Goal: Transaction & Acquisition: Register for event/course

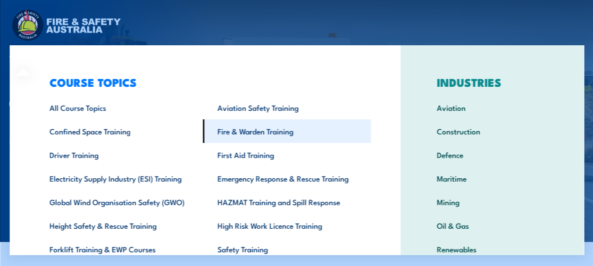
click at [274, 128] on link "Fire & Warden Training" at bounding box center [286, 131] width 168 height 24
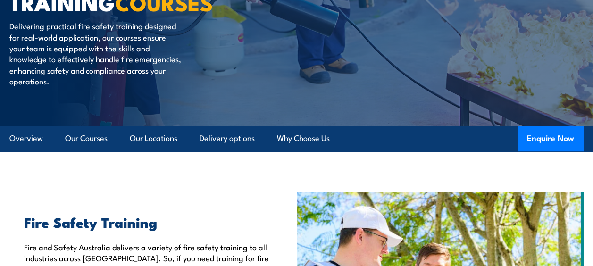
scroll to position [123, 0]
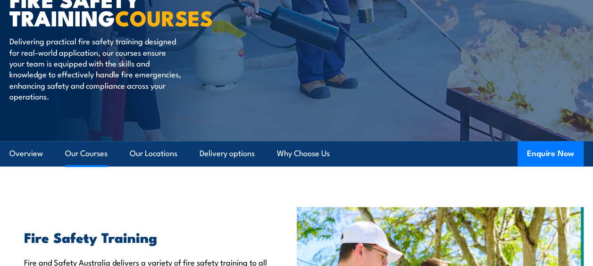
click at [83, 152] on link "Our Courses" at bounding box center [86, 153] width 42 height 25
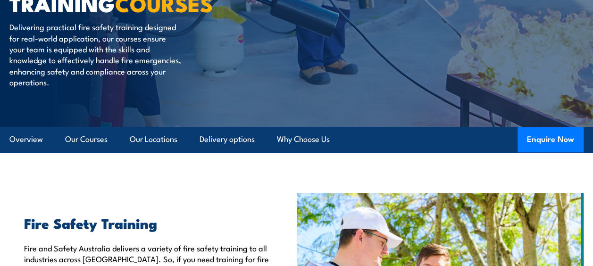
scroll to position [145, 0]
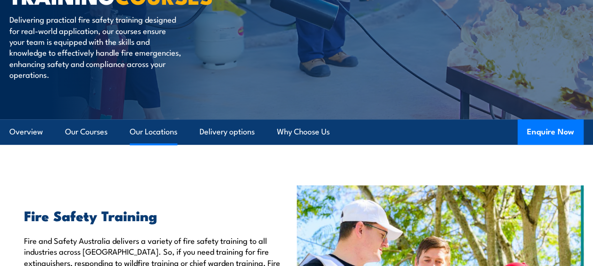
click at [173, 130] on link "Our Locations" at bounding box center [154, 131] width 48 height 25
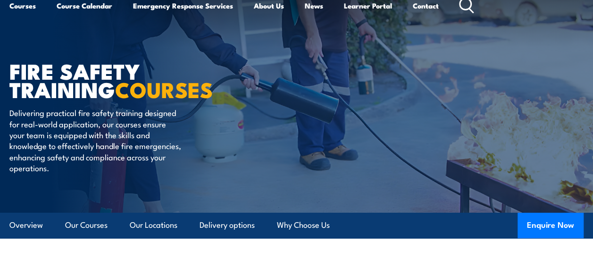
scroll to position [36, 0]
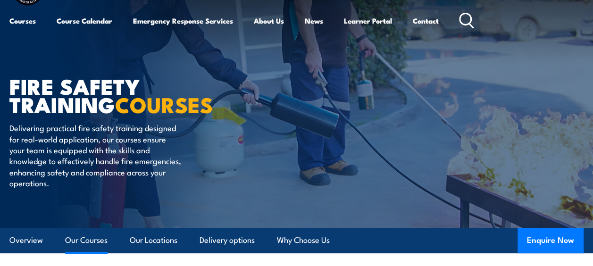
click at [88, 238] on link "Our Courses" at bounding box center [86, 240] width 42 height 25
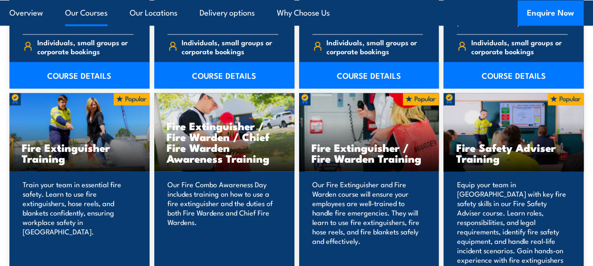
scroll to position [952, 0]
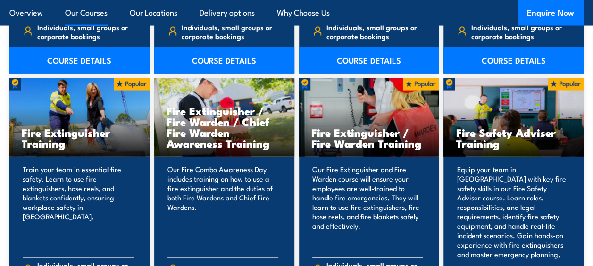
click at [377, 132] on h3 "Fire Extinguisher / Fire Warden Training" at bounding box center [369, 138] width 116 height 22
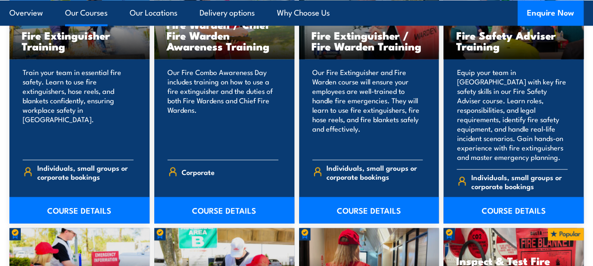
scroll to position [1067, 0]
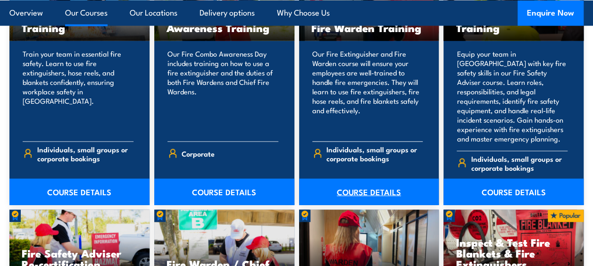
click at [362, 180] on link "COURSE DETAILS" at bounding box center [369, 192] width 140 height 26
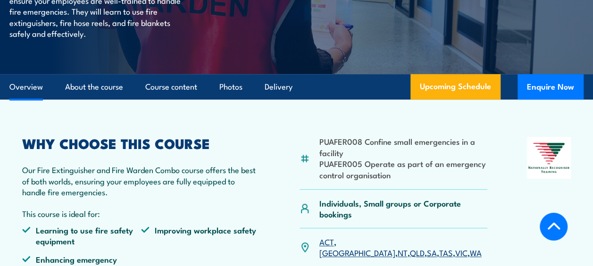
scroll to position [229, 0]
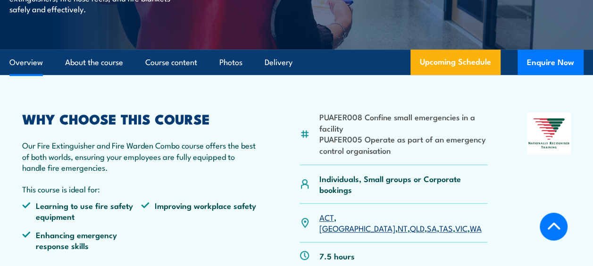
click at [469, 222] on link "WA" at bounding box center [475, 227] width 12 height 11
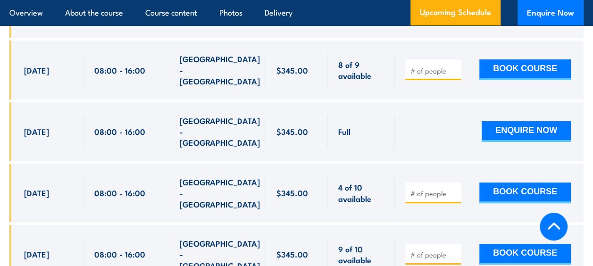
scroll to position [1721, 0]
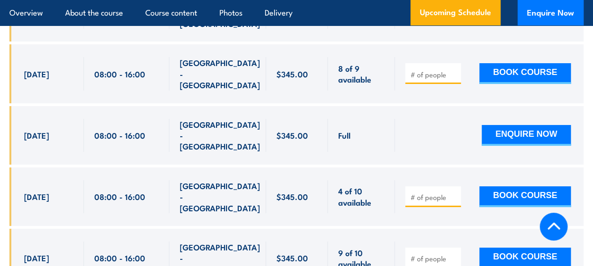
type input "1"
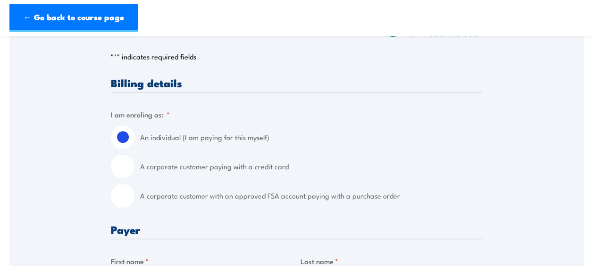
scroll to position [188, 0]
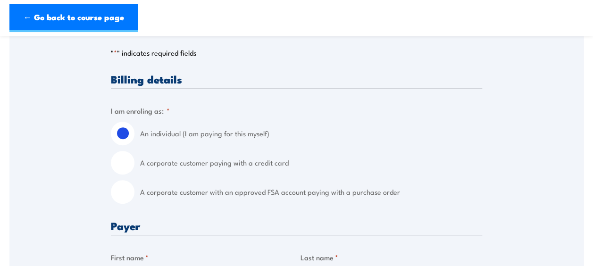
click at [124, 191] on input "A corporate customer with an approved FSA account paying with a purchase order" at bounding box center [123, 192] width 24 height 24
radio input "true"
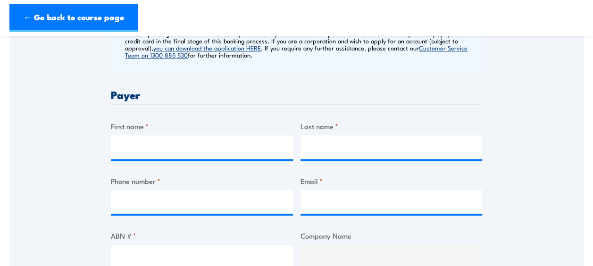
scroll to position [413, 0]
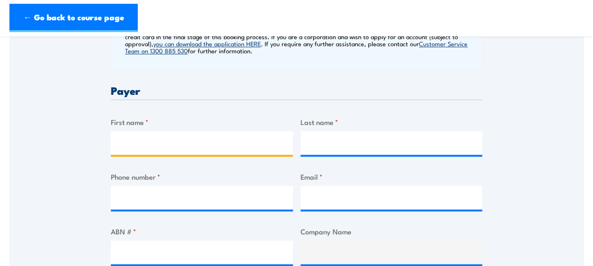
click at [175, 143] on input "First name *" at bounding box center [202, 143] width 182 height 24
type input "[PERSON_NAME]"
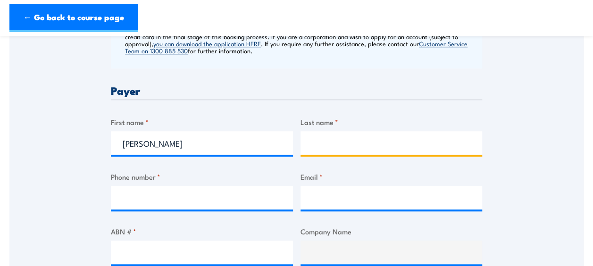
type input "Stalker"
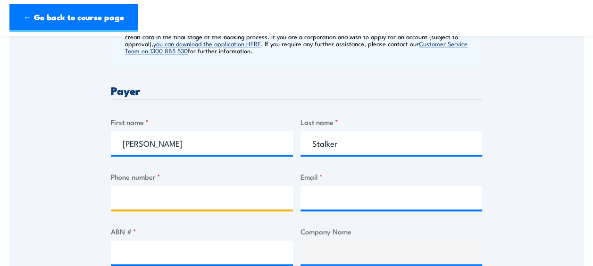
type input "0460020374"
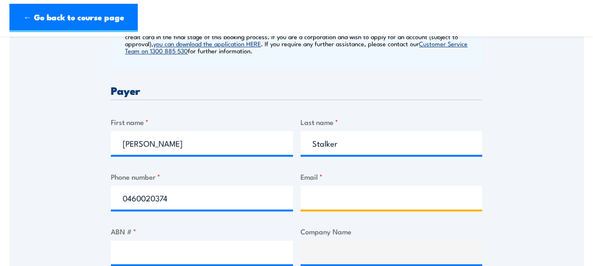
type input "DanielleS@kbseafoodco.com.au"
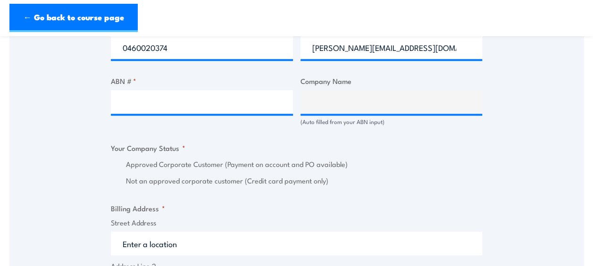
scroll to position [565, 0]
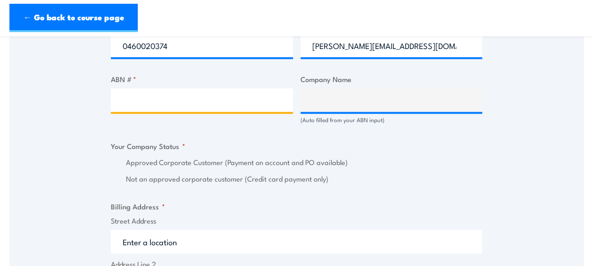
click at [209, 96] on input "ABN # *" at bounding box center [202, 100] width 182 height 24
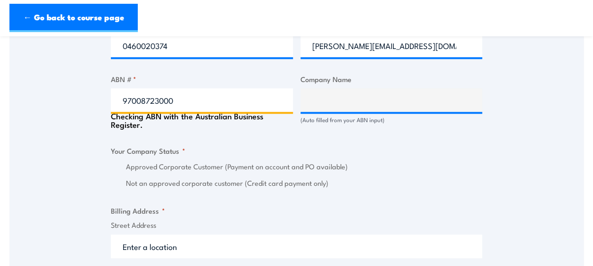
type input "97008723000"
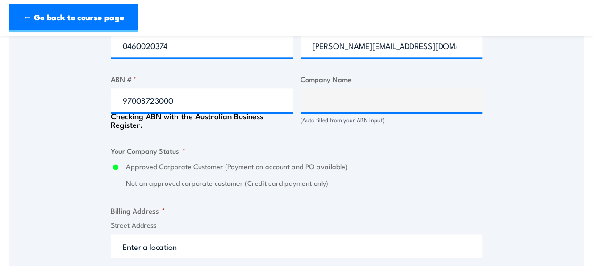
type input "KB SEAFOOD COMPANY PTY LTD"
radio input "true"
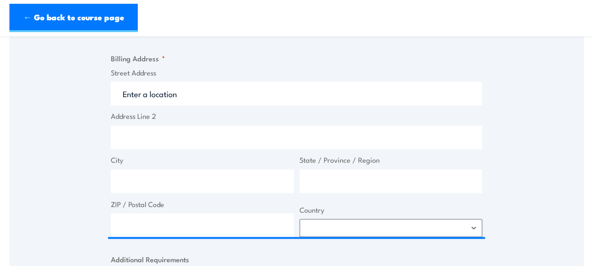
scroll to position [701, 0]
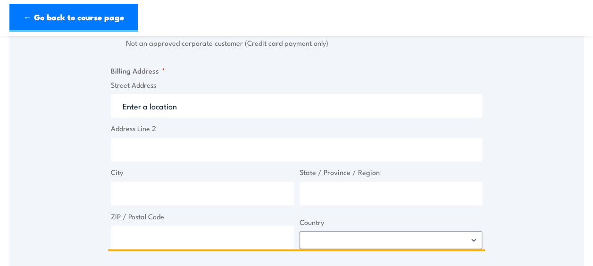
click at [212, 110] on input "Street Address" at bounding box center [296, 106] width 371 height 24
type input "L"
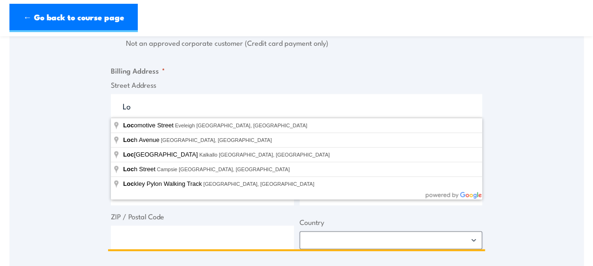
type input "L"
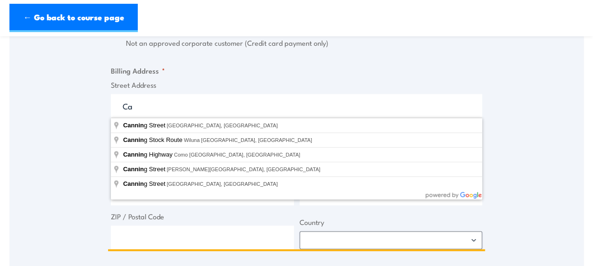
type input "C"
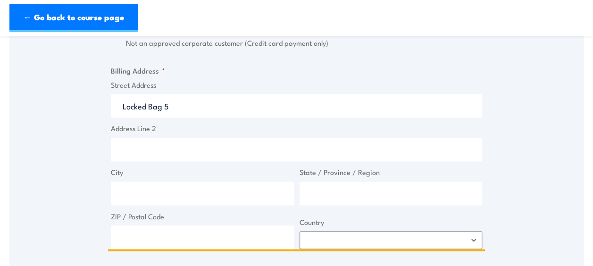
type input "Locked Bag 5"
click at [138, 194] on input "City" at bounding box center [202, 194] width 183 height 24
type input "Canning Vale DC"
click at [332, 191] on input "State / Province / Region" at bounding box center [391, 194] width 183 height 24
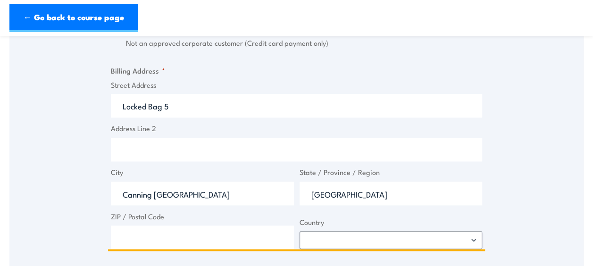
type input "Western Australia"
click at [158, 233] on input "ZIP / Postal Code" at bounding box center [202, 237] width 183 height 24
type input "6970"
click at [348, 242] on select "Afghanistan Albania Algeria American Samoa Andorra Angola Anguilla Antarctica A…" at bounding box center [391, 240] width 183 height 18
select select "[GEOGRAPHIC_DATA]"
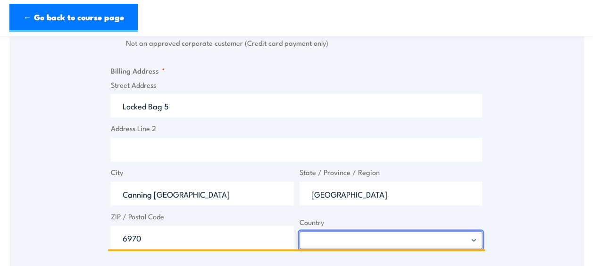
click at [300, 231] on select "[GEOGRAPHIC_DATA] [GEOGRAPHIC_DATA] [GEOGRAPHIC_DATA] [US_STATE] [GEOGRAPHIC_DA…" at bounding box center [391, 240] width 183 height 18
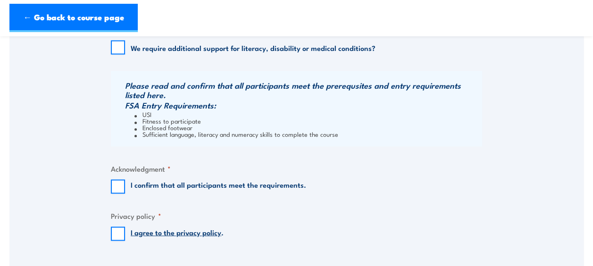
scroll to position [945, 0]
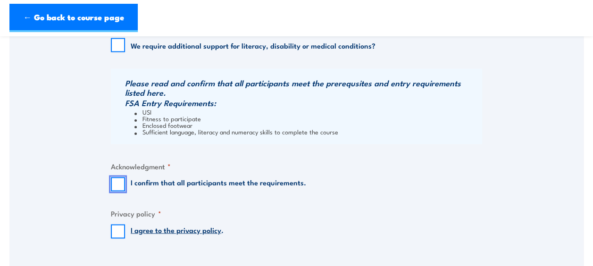
click at [117, 183] on input "I confirm that all participants meet the requirements." at bounding box center [118, 184] width 14 height 14
checkbox input "true"
click at [118, 231] on input "I agree to the privacy policy ." at bounding box center [118, 232] width 14 height 14
checkbox input "true"
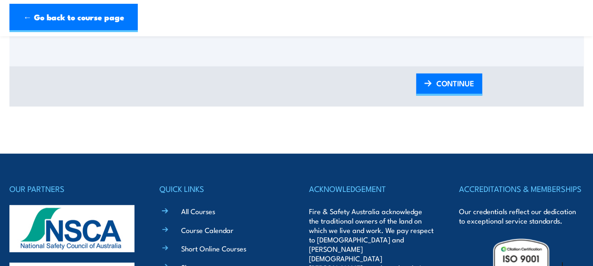
scroll to position [1151, 0]
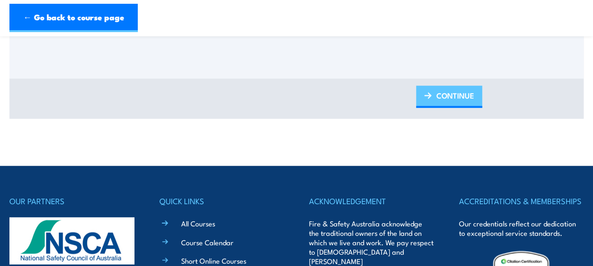
click at [442, 91] on span "CONTINUE" at bounding box center [455, 95] width 38 height 25
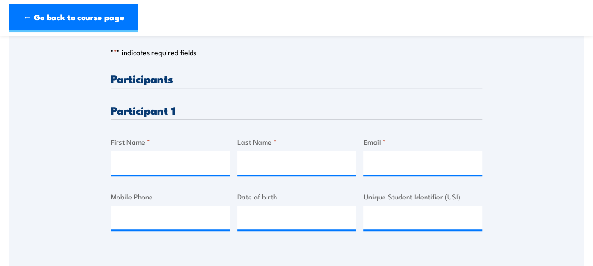
scroll to position [220, 0]
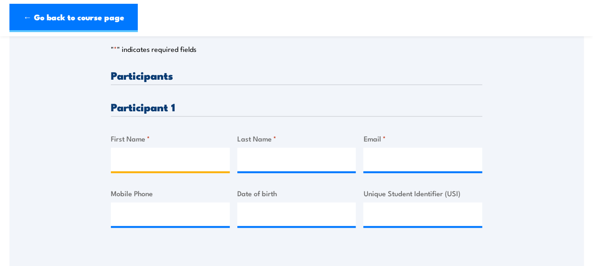
click at [189, 161] on input "First Name *" at bounding box center [170, 160] width 119 height 24
type input "Matthew"
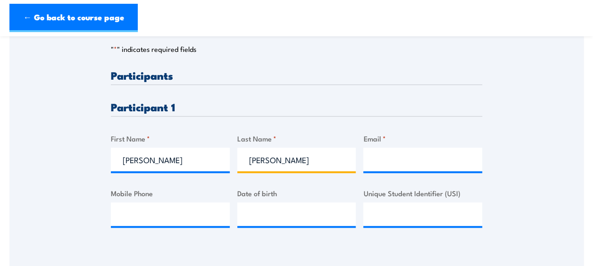
type input "Micalizzi"
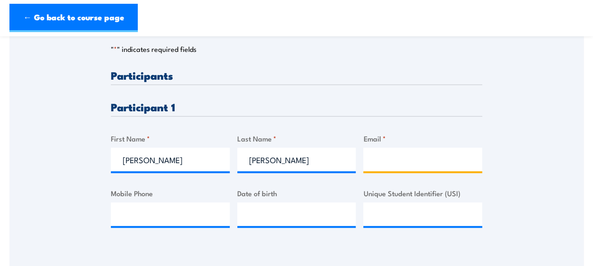
paste input "matthewm@kbseafoodco.com.au"
type input "matthewm@kbseafoodco.com.au"
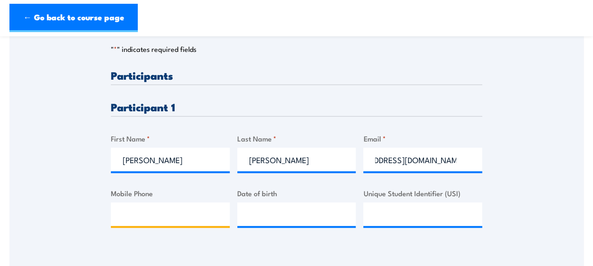
click at [180, 217] on input "Mobile Phone" at bounding box center [170, 214] width 119 height 24
paste input "+61 457 119 044"
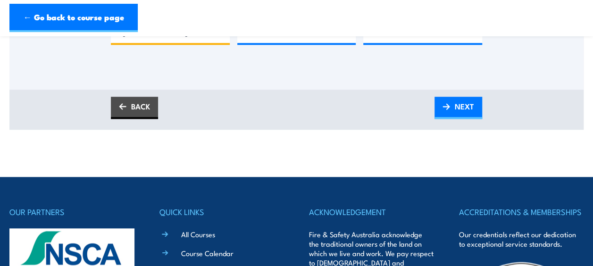
scroll to position [407, 0]
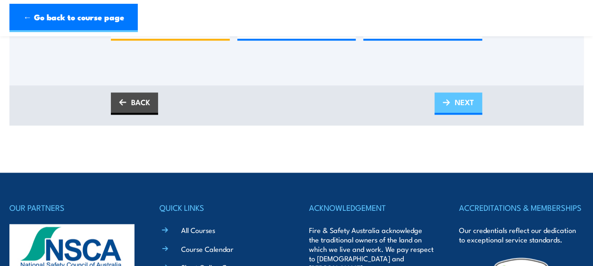
type input "+61 457 119 044"
click at [443, 99] on img at bounding box center [446, 102] width 8 height 7
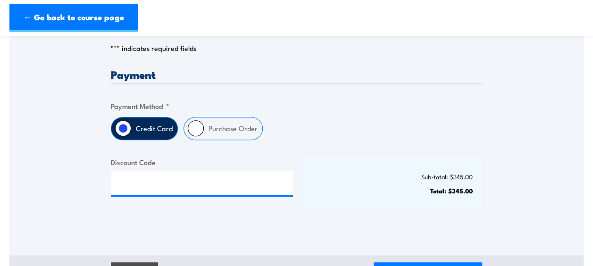
scroll to position [209, 0]
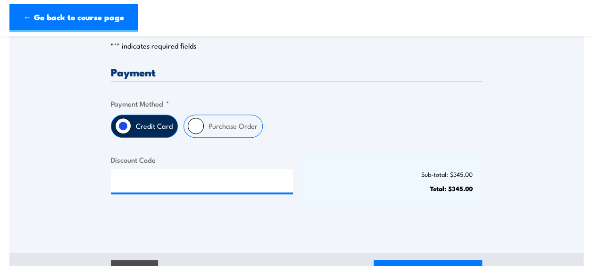
click at [228, 131] on label "Purchase Order" at bounding box center [233, 126] width 58 height 22
click at [204, 131] on input "Purchase Order" at bounding box center [196, 126] width 16 height 16
radio input "true"
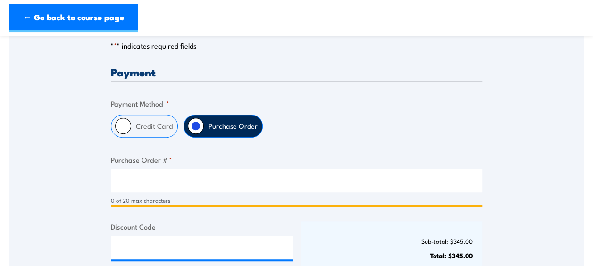
click at [191, 179] on input "Purchase Order # *" at bounding box center [296, 181] width 371 height 24
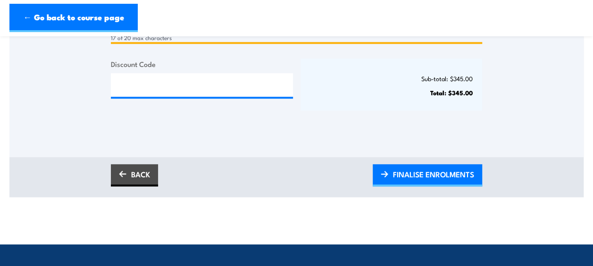
scroll to position [406, 0]
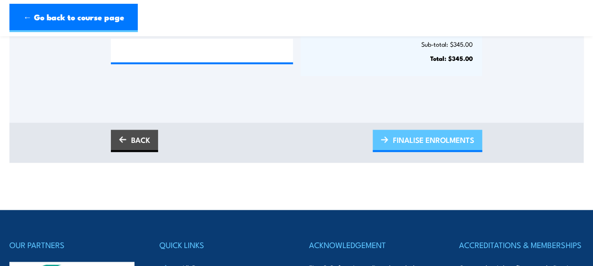
type input "DStalker 20280827"
click at [449, 135] on span "FINALISE ENROLMENTS" at bounding box center [433, 139] width 81 height 25
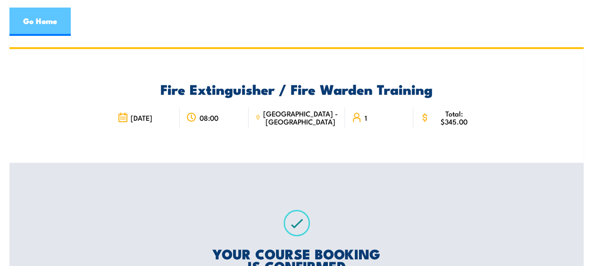
click at [38, 17] on link "Go Home" at bounding box center [39, 22] width 61 height 28
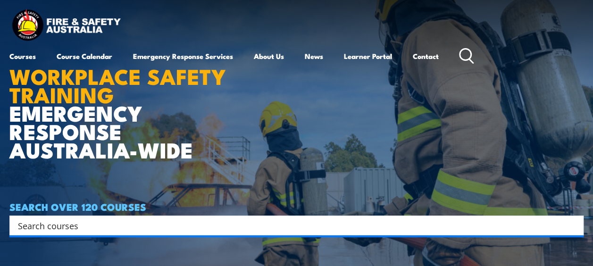
click at [114, 224] on input "Search input" at bounding box center [290, 225] width 545 height 14
type input "Chief warden"
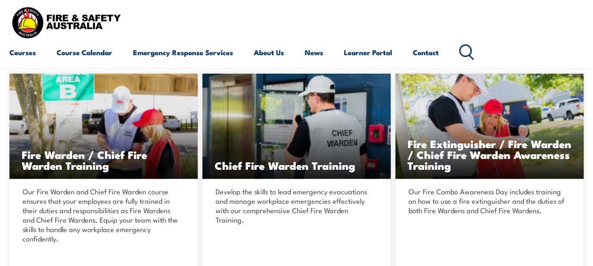
scroll to position [218, 0]
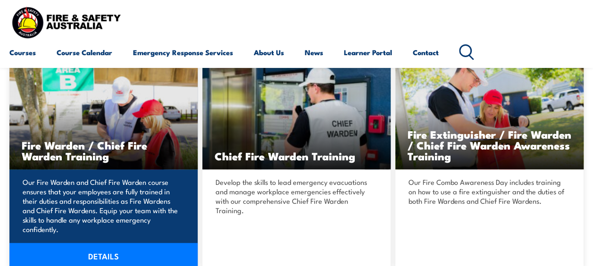
click at [114, 245] on link "DETAILS" at bounding box center [103, 256] width 188 height 26
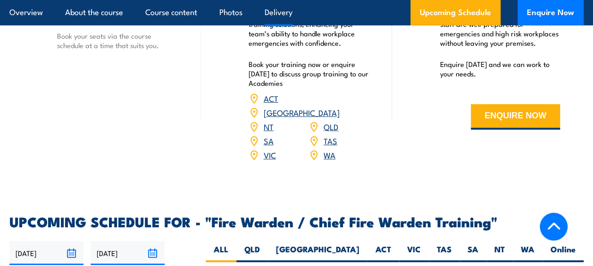
scroll to position [1501, 0]
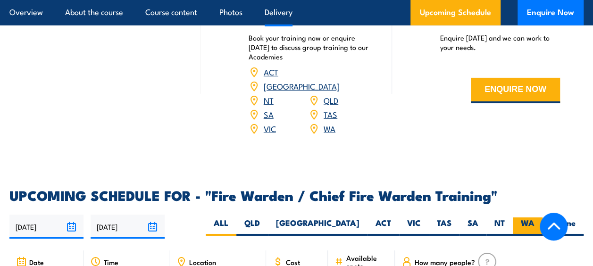
click at [522, 217] on label "WA" at bounding box center [528, 226] width 30 height 18
click at [534, 217] on input "WA" at bounding box center [537, 220] width 6 height 6
radio input "true"
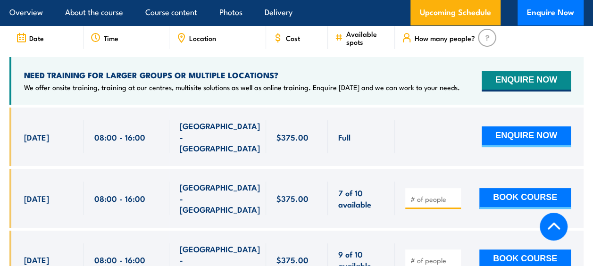
scroll to position [1729, 0]
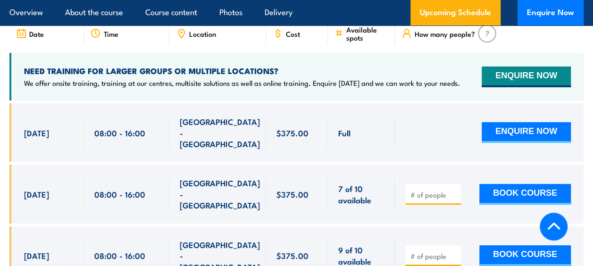
click at [420, 190] on input "number" at bounding box center [433, 194] width 47 height 9
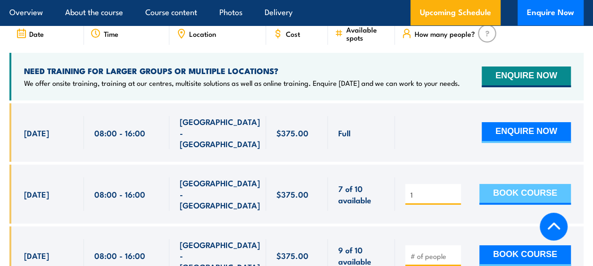
type input "1"
click at [514, 184] on button "BOOK COURSE" at bounding box center [525, 194] width 92 height 21
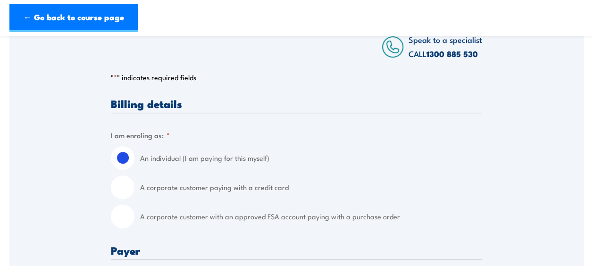
scroll to position [205, 0]
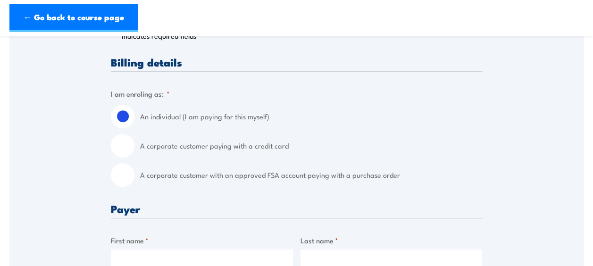
click at [124, 173] on input "A corporate customer with an approved FSA account paying with a purchase order" at bounding box center [123, 175] width 24 height 24
radio input "true"
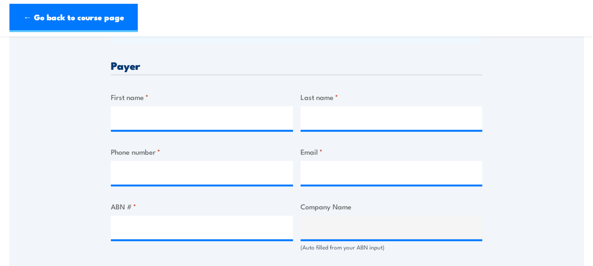
scroll to position [463, 0]
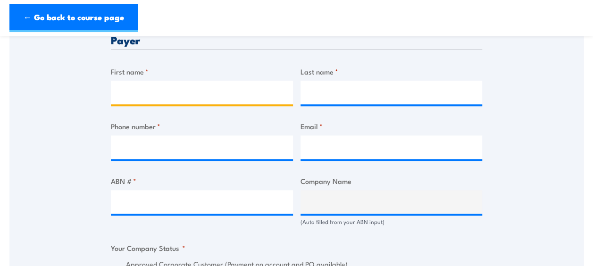
click at [171, 92] on input "First name *" at bounding box center [202, 93] width 182 height 24
type input "Danielle"
type input "Stalker"
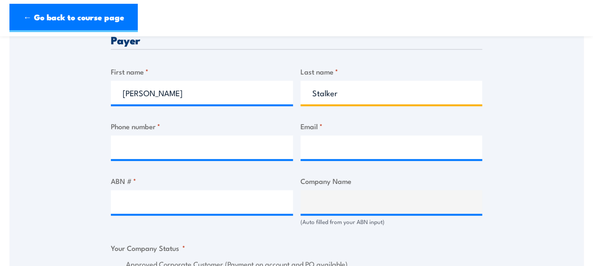
type input "0460020374"
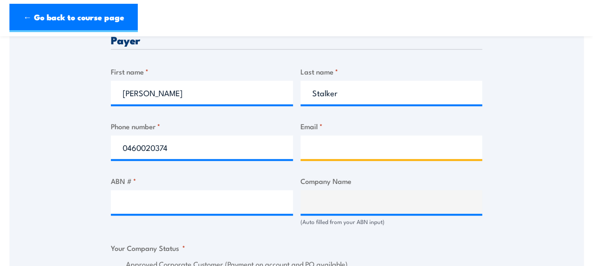
type input "DanielleS@kbseafoodco.com.au"
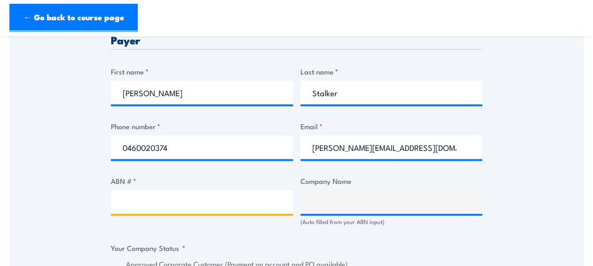
click at [157, 201] on input "ABN # *" at bounding box center [202, 202] width 182 height 24
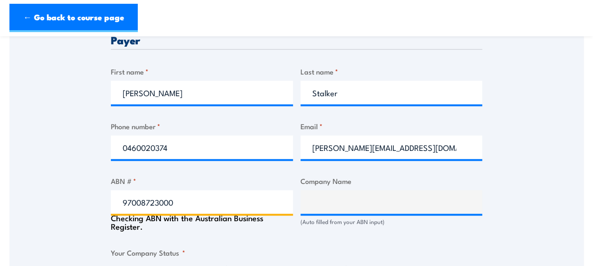
type input "97008723000"
click at [522, 215] on div "Speak to a specialist CALL 1300 885 530 CALL 1300 885 530 " * " indicates requi…" at bounding box center [296, 244] width 574 height 1088
type input "KB SEAFOOD COMPANY PTY LTD"
radio input "true"
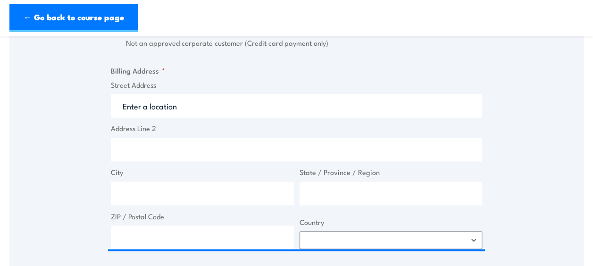
scroll to position [709, 0]
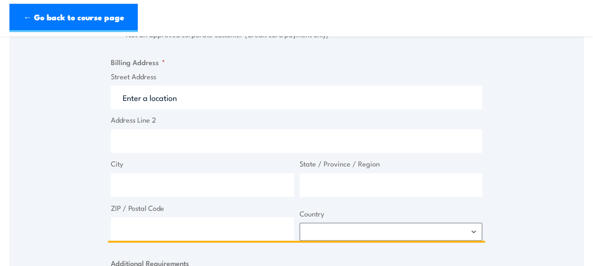
click at [126, 93] on input "Street Address" at bounding box center [296, 97] width 371 height 24
type input "Locked Bag 5"
click at [203, 193] on input "City" at bounding box center [202, 185] width 183 height 24
type input "Canning Vale DC"
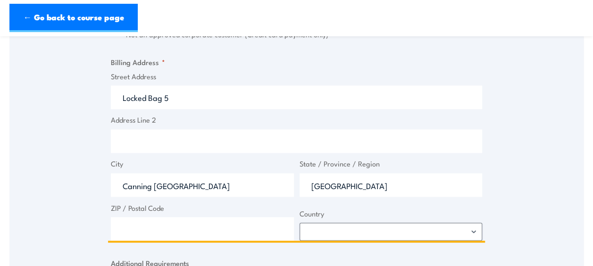
type input "Western Australia"
click at [159, 228] on input "ZIP / Postal Code" at bounding box center [202, 229] width 183 height 24
type input "6970"
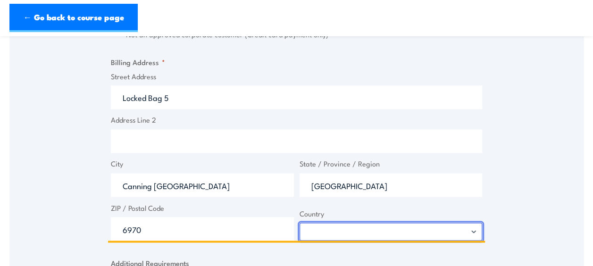
click at [409, 231] on select "Afghanistan Albania Algeria American Samoa Andorra Angola Anguilla Antarctica A…" at bounding box center [391, 232] width 183 height 18
select select "Australia"
click at [409, 230] on select "Afghanistan Albania Algeria American Samoa Andorra Angola Anguilla Antarctica A…" at bounding box center [391, 232] width 183 height 18
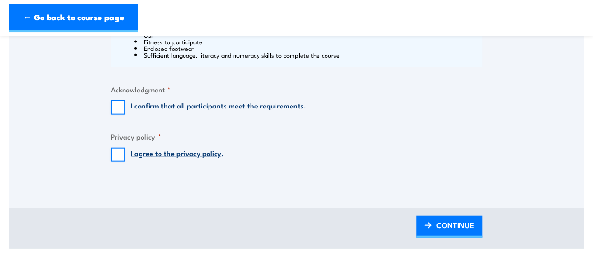
scroll to position [1073, 0]
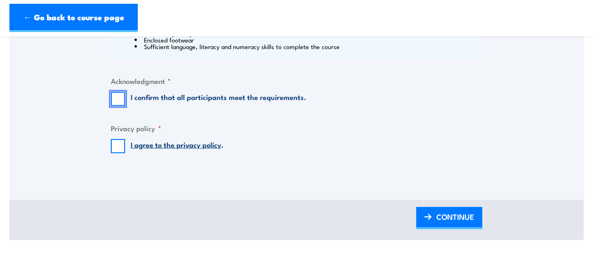
click at [118, 99] on input "I confirm that all participants meet the requirements." at bounding box center [118, 99] width 14 height 14
checkbox input "true"
click at [119, 147] on input "I agree to the privacy policy ." at bounding box center [118, 146] width 14 height 14
checkbox input "true"
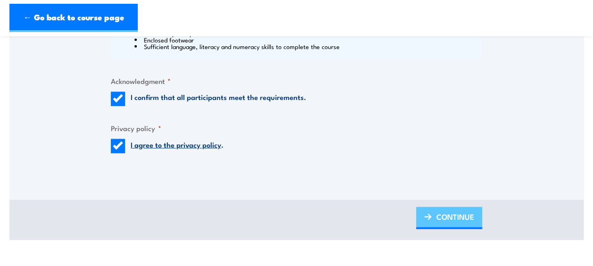
click at [446, 218] on span "CONTINUE" at bounding box center [455, 216] width 38 height 25
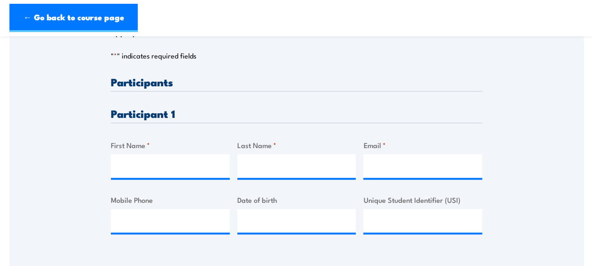
scroll to position [230, 0]
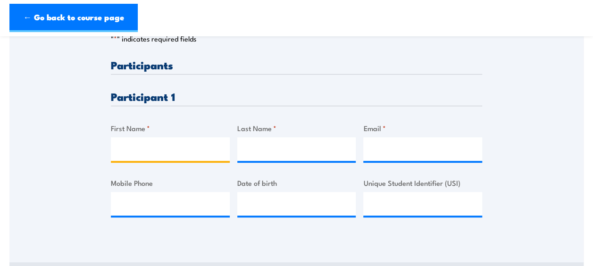
click at [159, 147] on input "First Name *" at bounding box center [170, 149] width 119 height 24
type input "Wahaab"
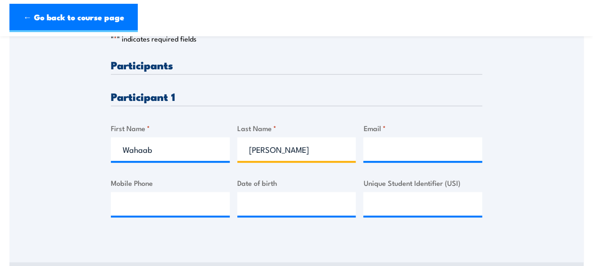
type input "Maqsood"
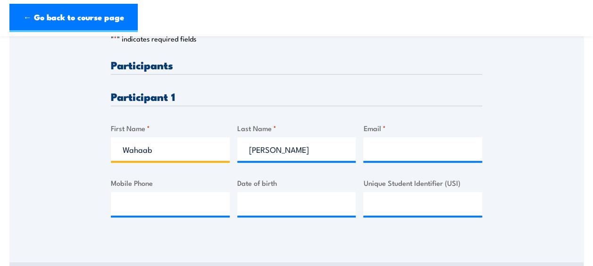
click at [139, 148] on input "Wahaab" at bounding box center [170, 149] width 119 height 24
type input "Wahab"
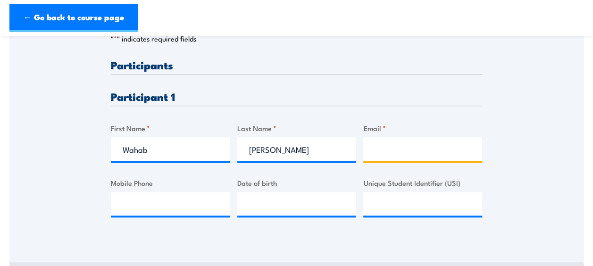
click at [380, 142] on input "Email *" at bounding box center [422, 149] width 119 height 24
paste input "wahabm@kbseafoodco.com.au"
type input "wahabm@kbseafoodco.com.au"
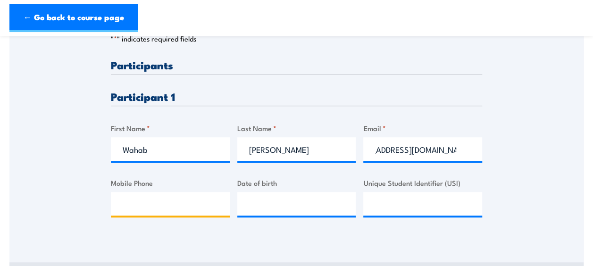
scroll to position [0, 0]
click at [140, 203] on input "Mobile Phone" at bounding box center [170, 204] width 119 height 24
paste input "+61 411 114 117"
type input "+61 411 114 117"
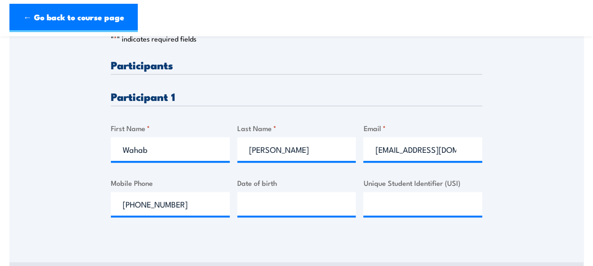
click at [197, 233] on div "Please provide names and contact details for each of the participants below. No…" at bounding box center [296, 147] width 371 height 176
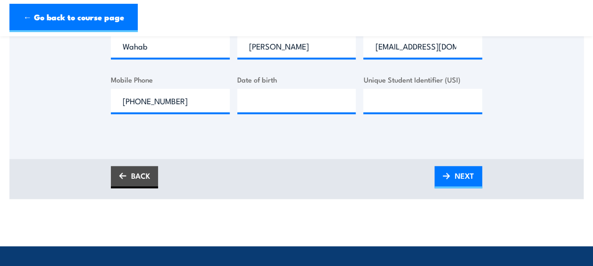
scroll to position [348, 0]
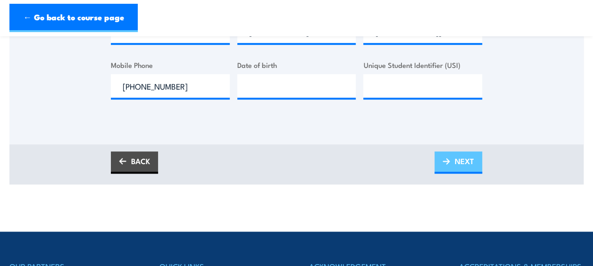
click at [473, 158] on span "NEXT" at bounding box center [464, 161] width 19 height 25
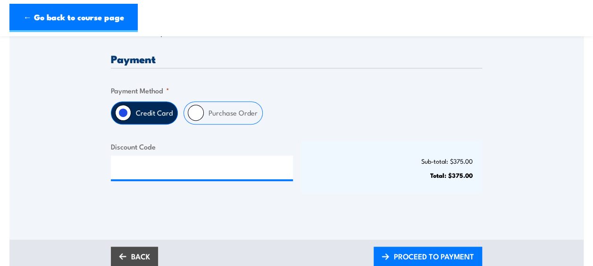
scroll to position [232, 0]
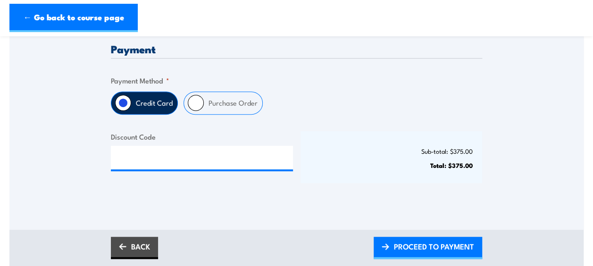
click at [216, 97] on label "Purchase Order" at bounding box center [233, 103] width 58 height 22
click at [204, 97] on input "Purchase Order" at bounding box center [196, 103] width 16 height 16
radio input "true"
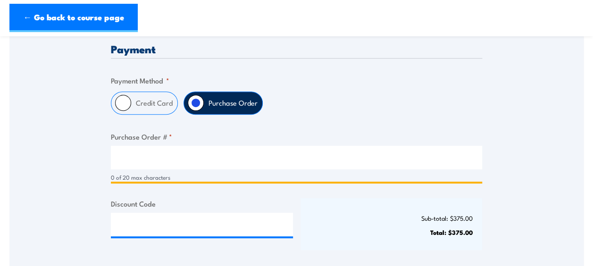
click at [158, 158] on input "Purchase Order # *" at bounding box center [296, 158] width 371 height 24
type input "S"
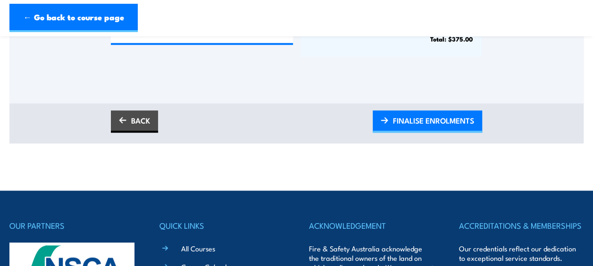
scroll to position [426, 0]
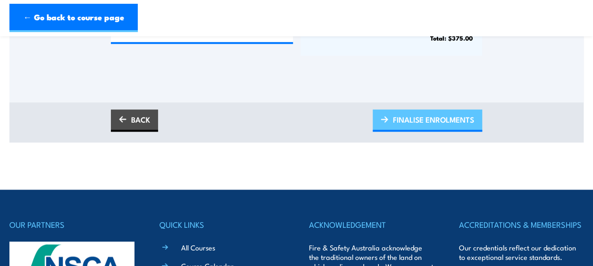
type input "DStalker 20250827.2"
click at [418, 118] on span "FINALISE ENROLMENTS" at bounding box center [433, 119] width 81 height 25
